Goal: Information Seeking & Learning: Learn about a topic

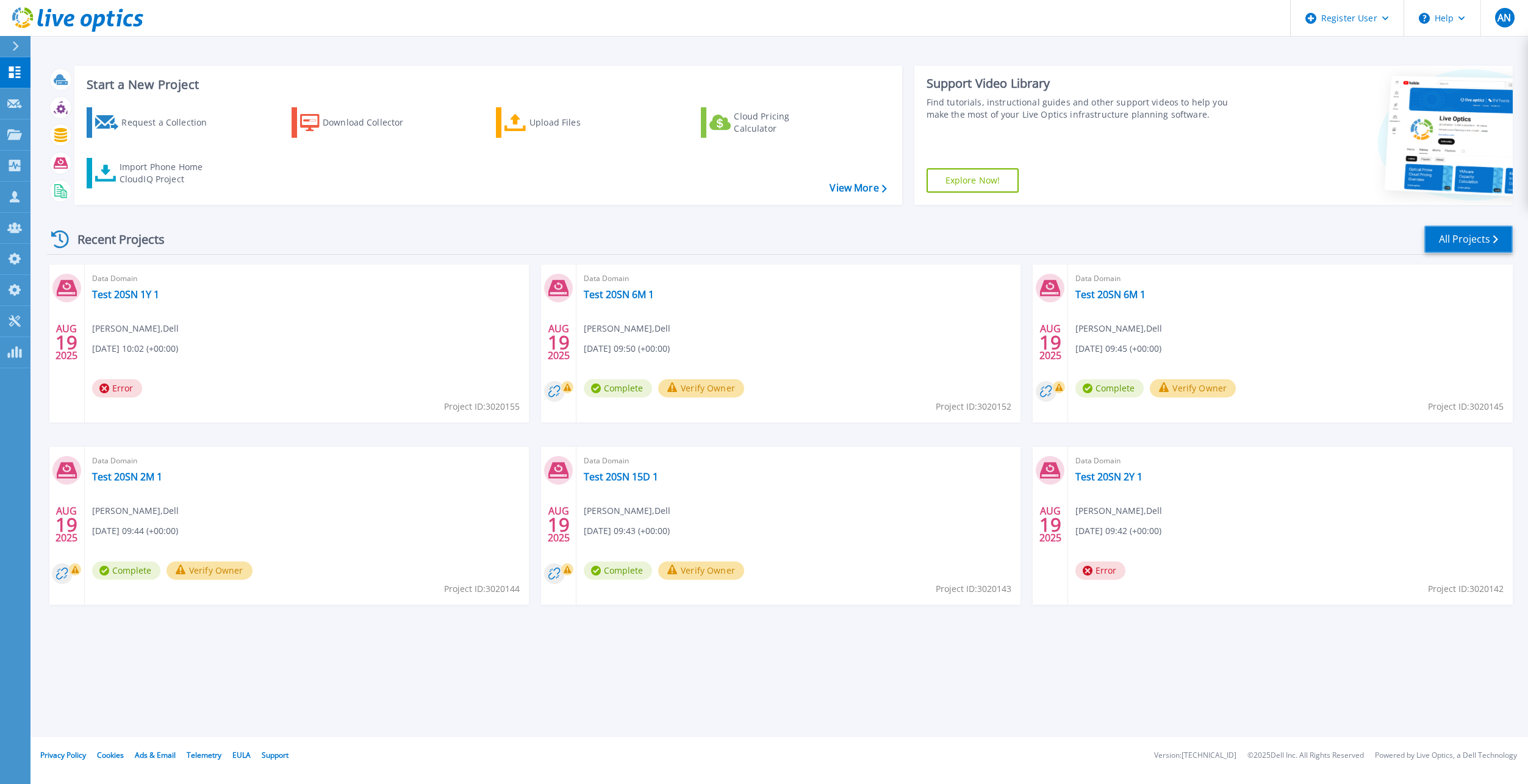
click at [1466, 237] on link "All Projects" at bounding box center [1469, 239] width 88 height 27
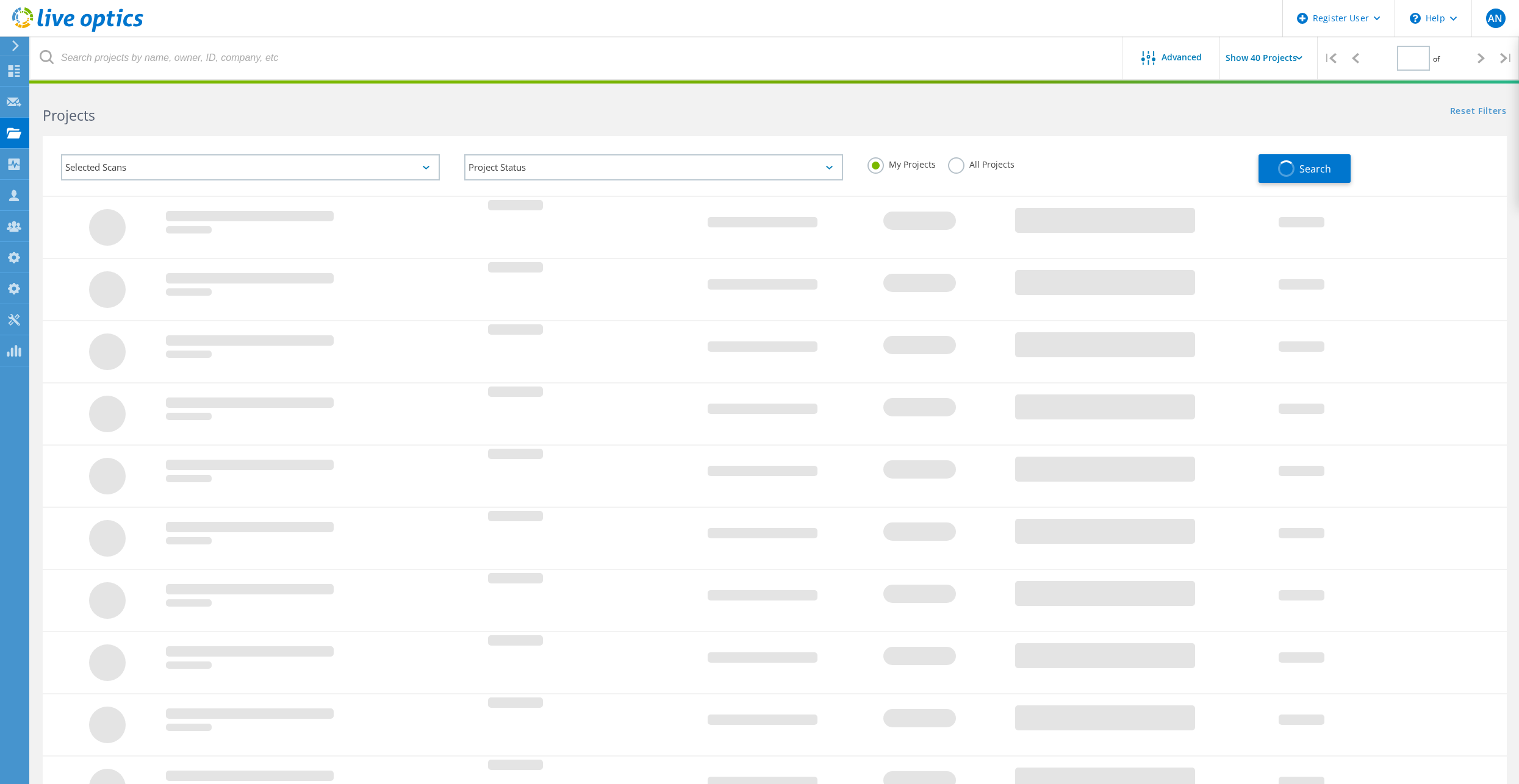
type input "1"
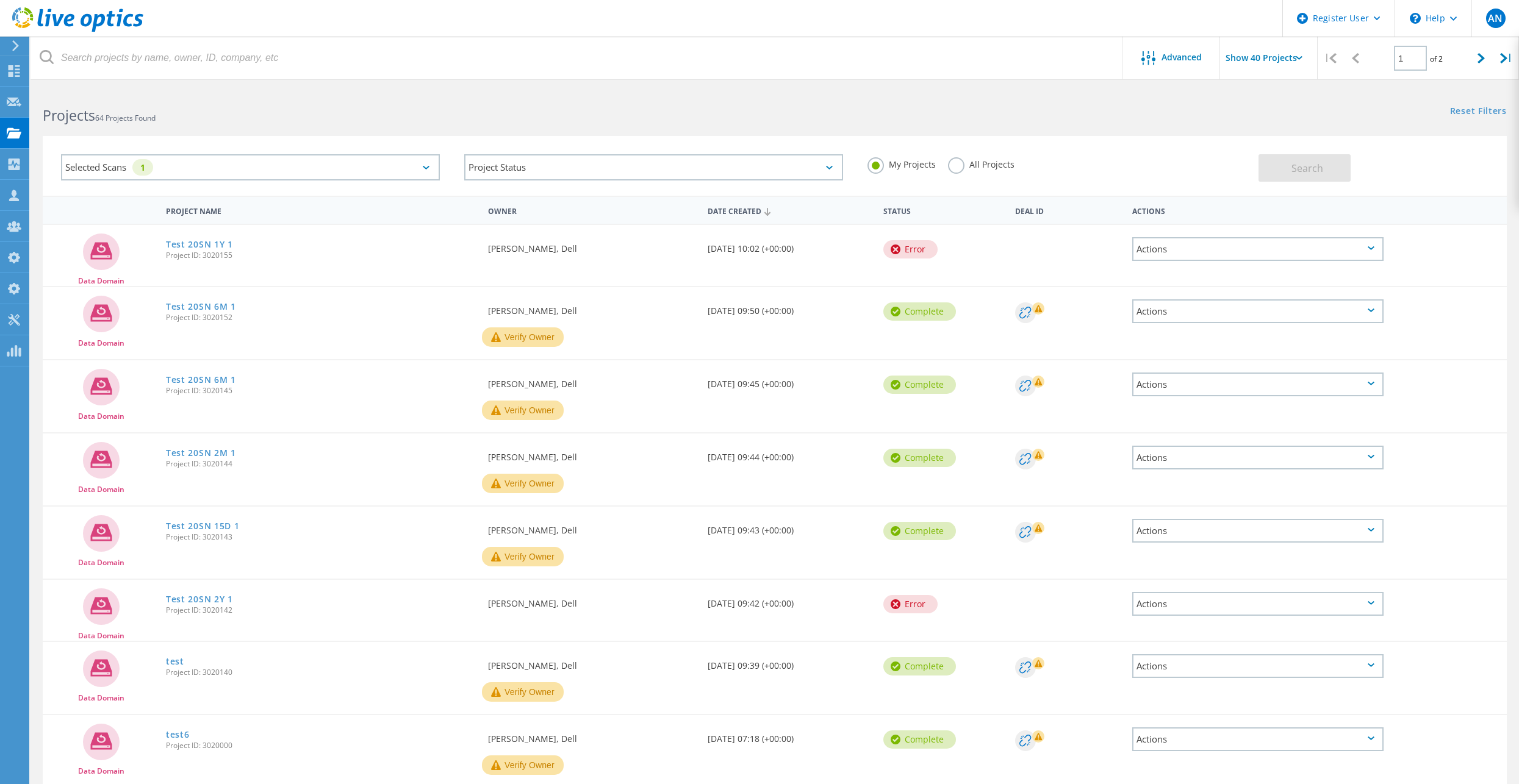
click at [996, 165] on label "All Projects" at bounding box center [981, 163] width 67 height 11
click at [0, 0] on input "All Projects" at bounding box center [0, 0] width 0 height 0
click at [371, 172] on div "Selected Scans 1" at bounding box center [251, 168] width 379 height 26
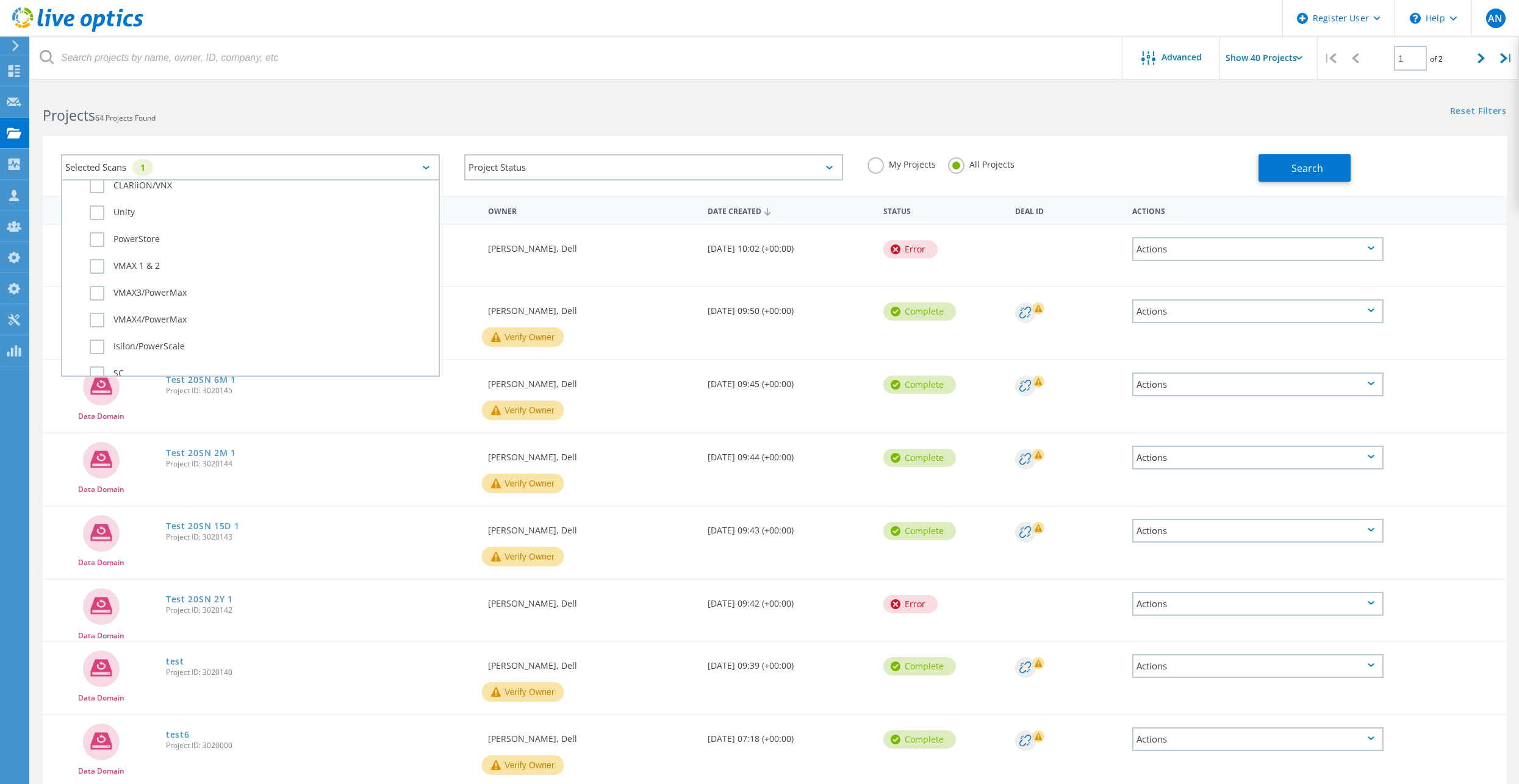
scroll to position [305, 0]
click at [1338, 171] on button "Search" at bounding box center [1305, 168] width 92 height 27
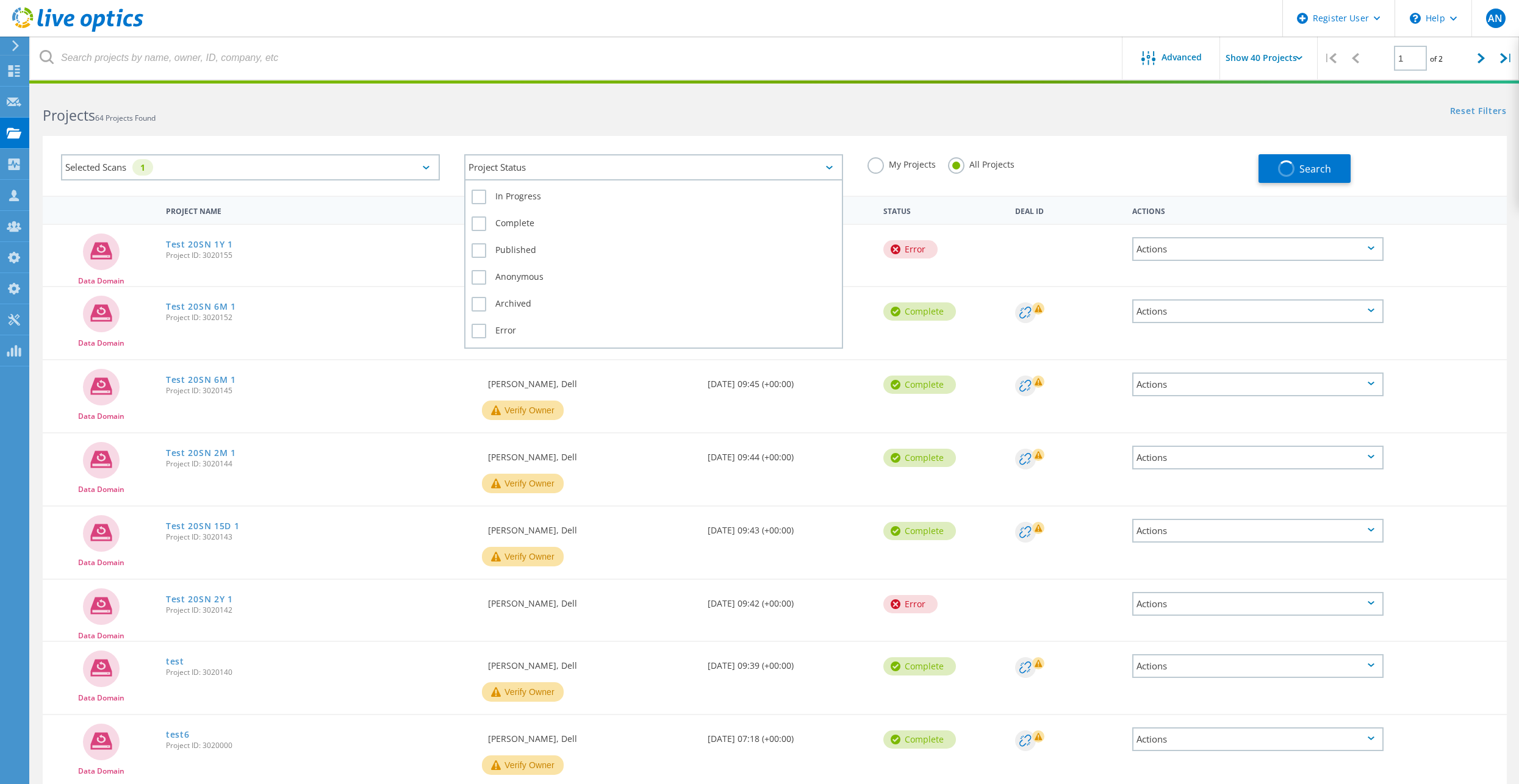
click at [572, 156] on div "Project Status" at bounding box center [654, 168] width 379 height 26
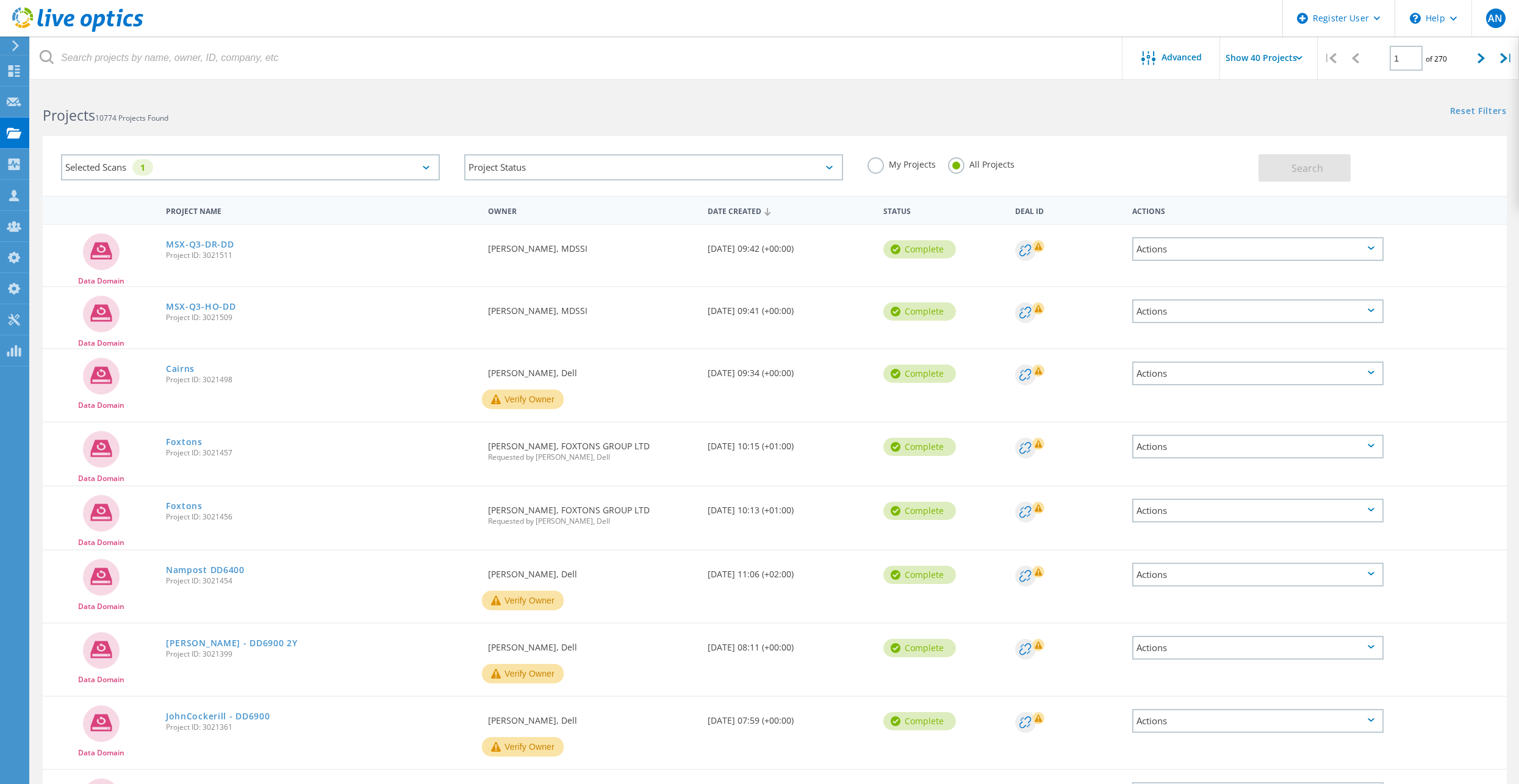
click at [559, 116] on h2 "Projects 10774 Projects Found" at bounding box center [403, 115] width 720 height 20
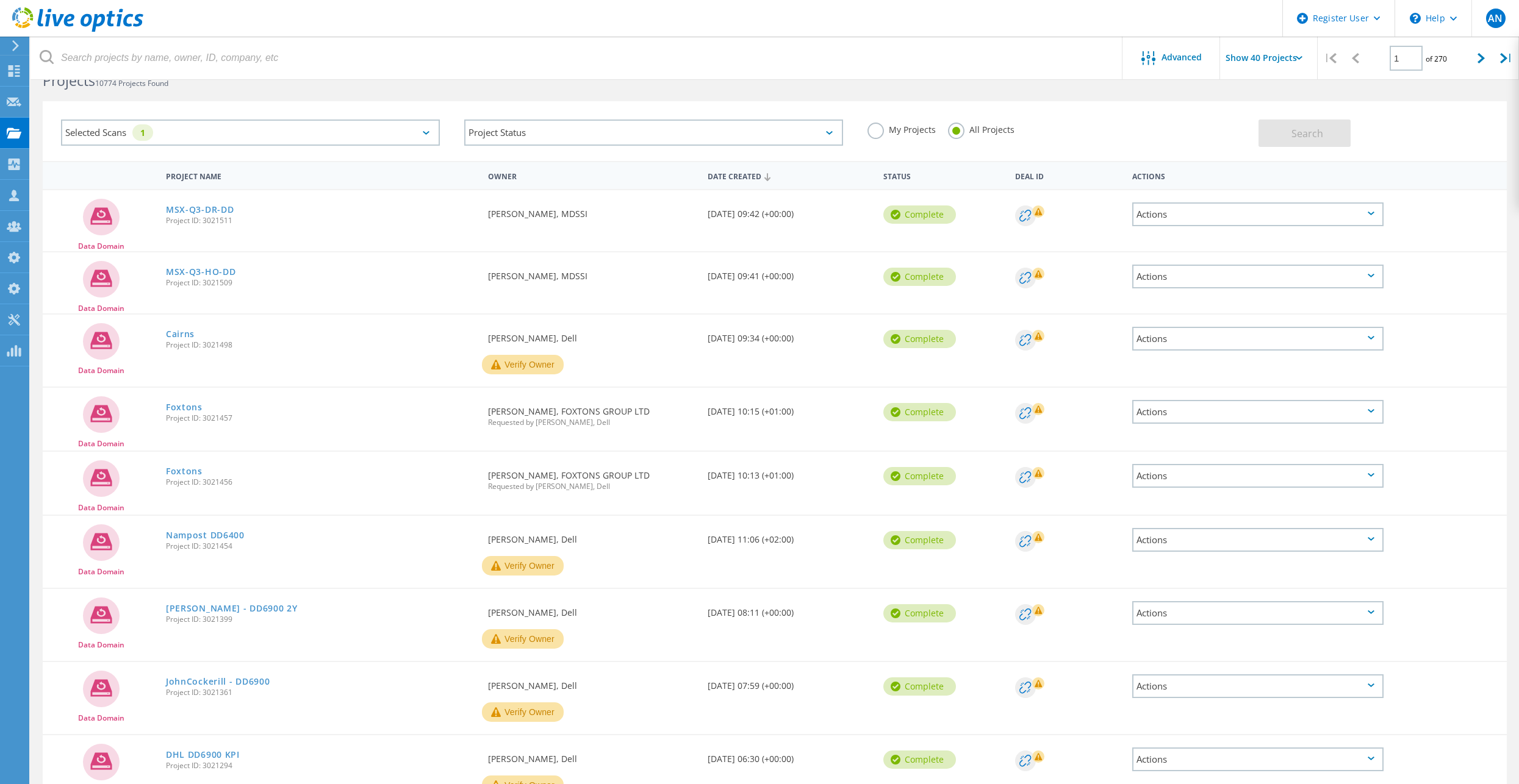
scroll to position [61, 0]
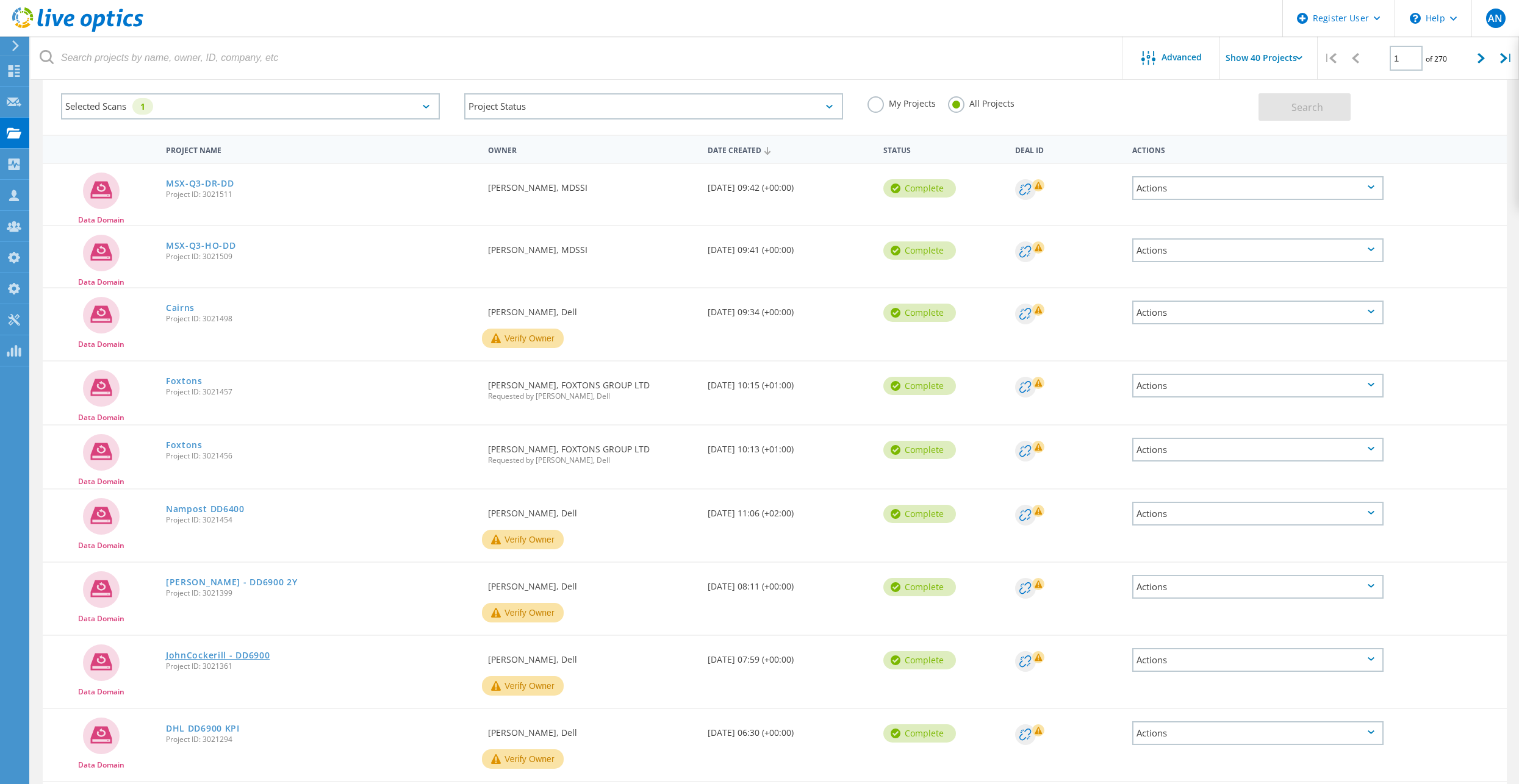
click at [247, 657] on link "JohnCockerill - DD6900" at bounding box center [218, 656] width 104 height 8
click at [259, 583] on link "John Cockerill - DD6900 2Y" at bounding box center [232, 582] width 131 height 8
click at [223, 506] on link "Nampost DD6400" at bounding box center [205, 508] width 79 height 8
click at [175, 442] on link "Foxtons" at bounding box center [184, 445] width 37 height 8
click at [180, 381] on link "Foxtons" at bounding box center [184, 381] width 37 height 8
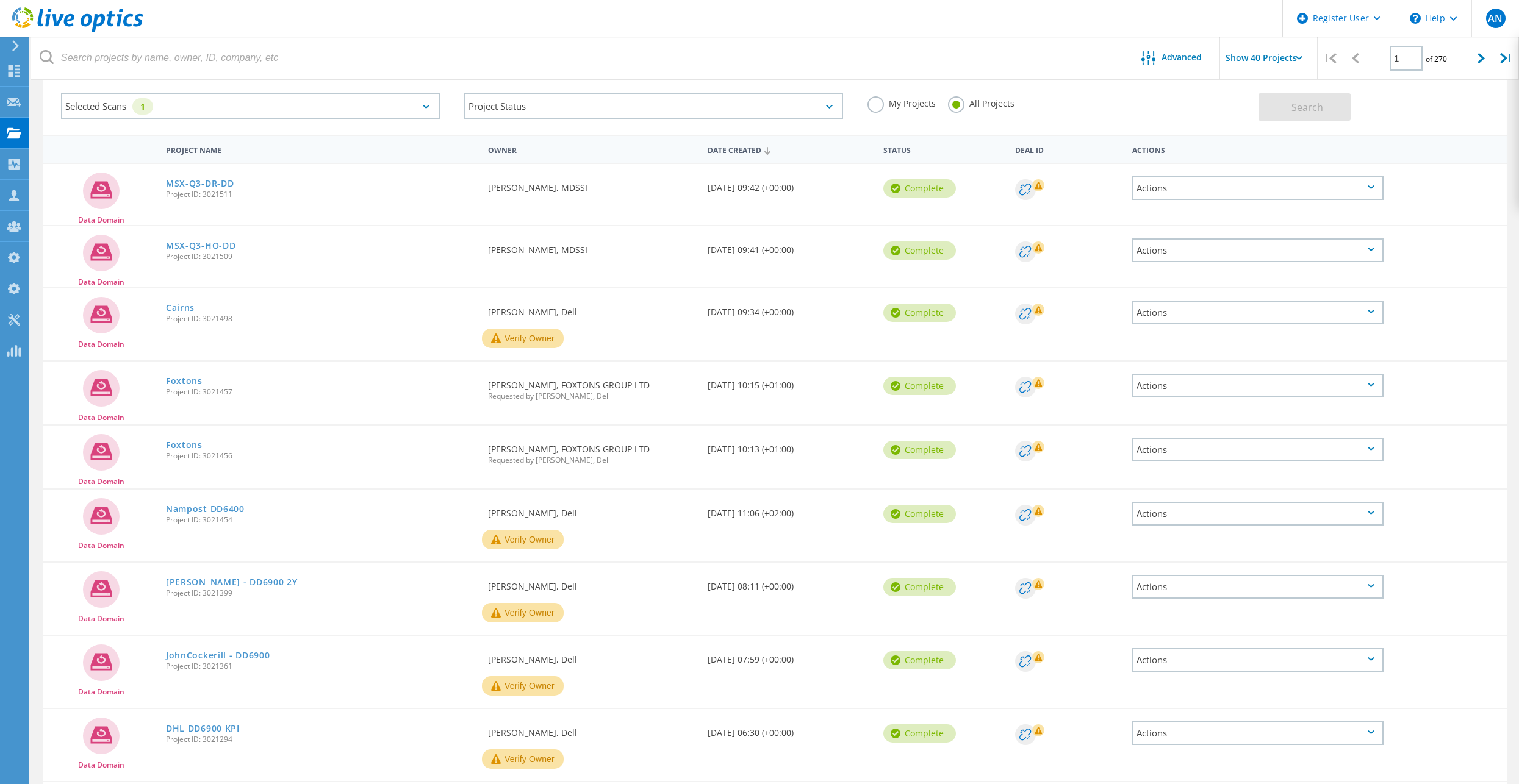
click at [179, 309] on link "Cairns" at bounding box center [180, 308] width 29 height 8
click at [198, 245] on link "MSX-Q3-HO-DD" at bounding box center [201, 246] width 69 height 8
click at [210, 181] on link "MSX-Q3-DR-DD" at bounding box center [200, 183] width 68 height 8
